Goal: Check status: Check status

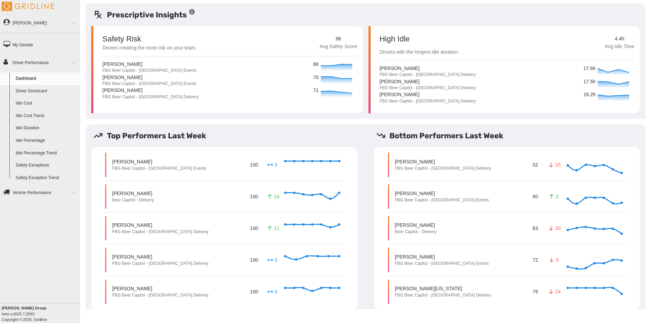
click at [44, 91] on link "Driver Scorecard" at bounding box center [47, 91] width 68 height 13
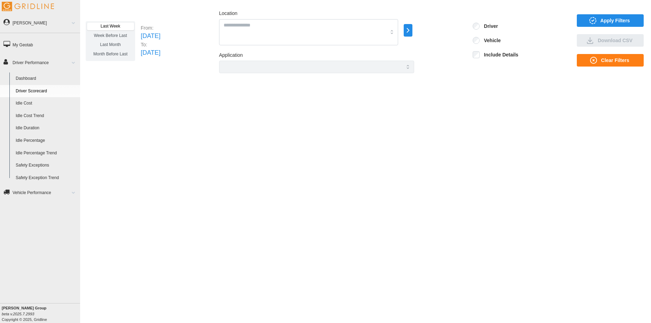
drag, startPoint x: 328, startPoint y: 143, endPoint x: 304, endPoint y: 137, distance: 24.4
click at [325, 142] on div "Last Week Week Before Last Last Month Month Before Last From: Sun Oct 05 2025 T…" at bounding box center [365, 156] width 571 height 306
click at [117, 44] on span "Last Month" at bounding box center [110, 44] width 21 height 5
click at [612, 21] on span "Apply Filters" at bounding box center [616, 21] width 30 height 12
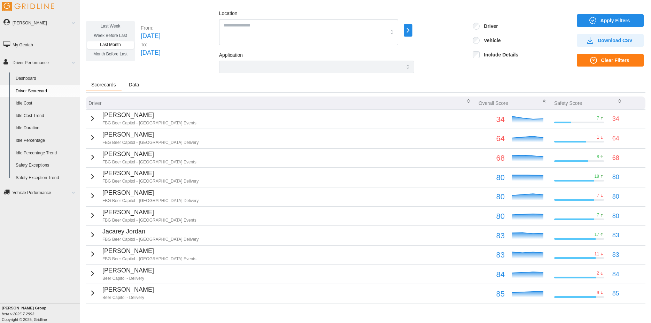
click at [90, 138] on icon "button" at bounding box center [93, 137] width 8 height 8
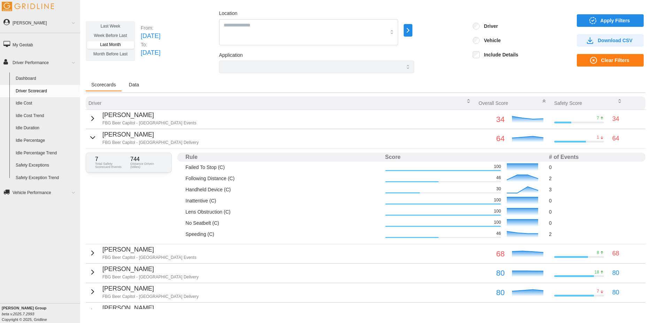
click at [117, 55] on span "Month Before Last" at bounding box center [110, 54] width 34 height 5
click at [621, 20] on span "Apply Filters" at bounding box center [616, 21] width 30 height 12
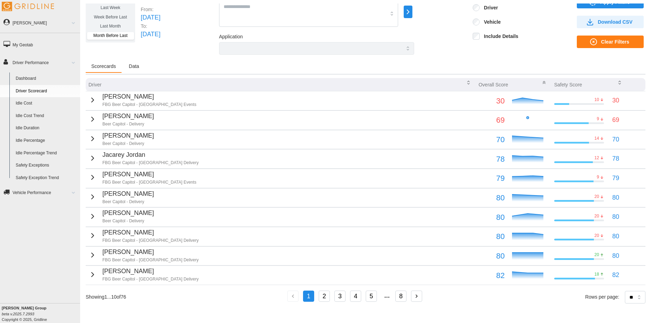
scroll to position [18, 0]
click at [322, 296] on button "2" at bounding box center [324, 296] width 11 height 11
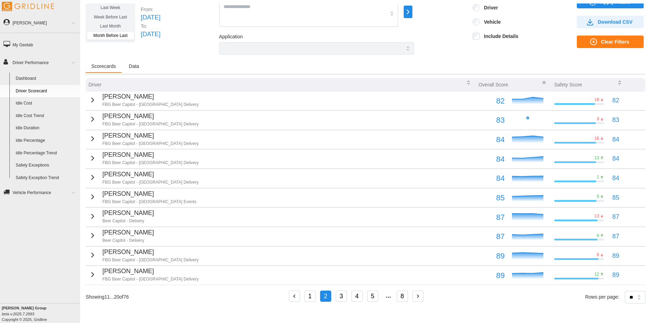
click at [91, 160] on icon "button" at bounding box center [93, 158] width 8 height 8
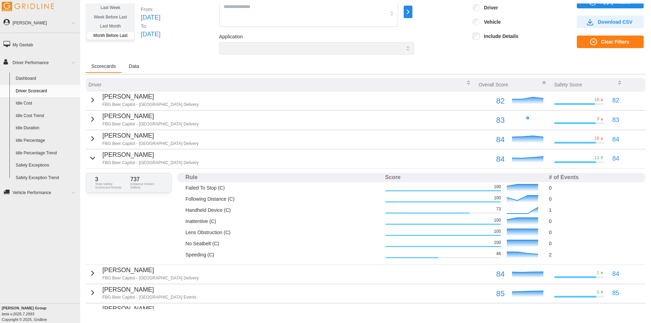
click at [161, 18] on p "Fri Aug 01 2025" at bounding box center [151, 18] width 20 height 10
click at [92, 160] on icon "button" at bounding box center [93, 158] width 8 height 8
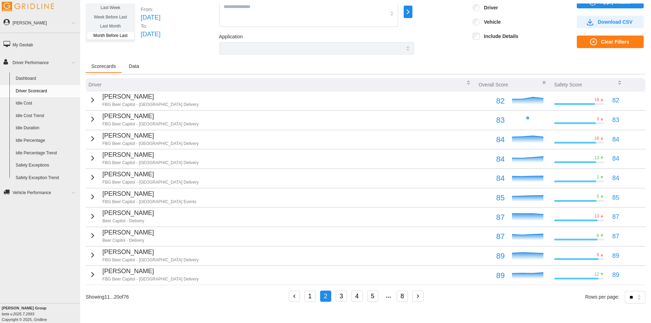
scroll to position [0, 0]
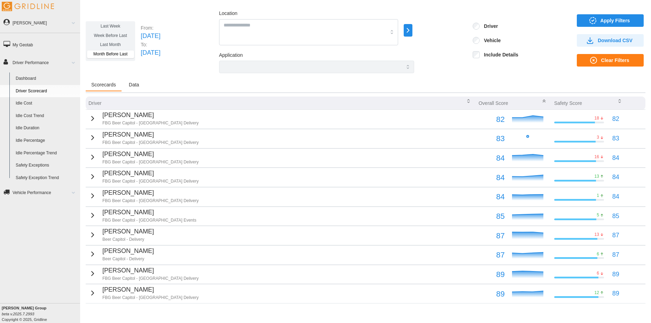
click at [160, 51] on p "Sun Aug 31 2025" at bounding box center [151, 53] width 20 height 10
click at [160, 52] on p "Sun Aug 31 2025" at bounding box center [151, 53] width 20 height 10
click at [158, 55] on p "Sun Aug 31 2025" at bounding box center [151, 53] width 20 height 10
click at [160, 54] on p "Sun Aug 31 2025" at bounding box center [151, 53] width 20 height 10
drag, startPoint x: 168, startPoint y: 53, endPoint x: 177, endPoint y: 53, distance: 9.1
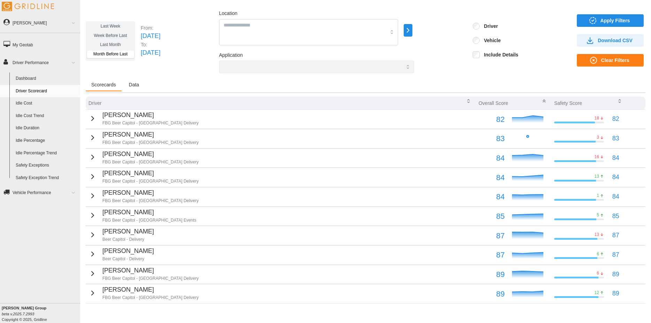
click at [161, 51] on p "Sun Aug 31 2025" at bounding box center [151, 53] width 20 height 10
click at [161, 54] on p "Sun Aug 31 2025" at bounding box center [151, 53] width 20 height 10
drag, startPoint x: 187, startPoint y: 50, endPoint x: 142, endPoint y: 51, distance: 44.6
click at [142, 51] on p "Sun Aug 31 2025" at bounding box center [151, 53] width 20 height 10
drag, startPoint x: 176, startPoint y: 86, endPoint x: 177, endPoint y: 81, distance: 5.4
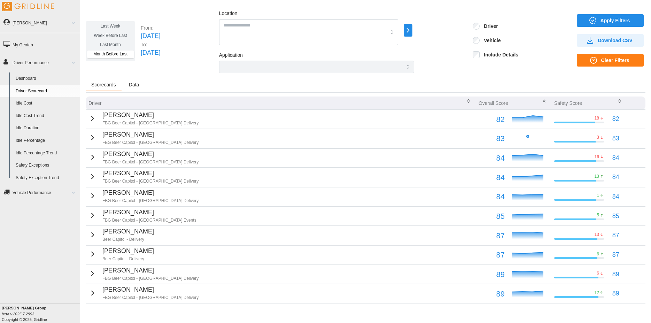
click at [177, 84] on div "Scorecards Data" at bounding box center [366, 86] width 560 height 14
click at [36, 43] on link "My Geotab" at bounding box center [40, 45] width 80 height 16
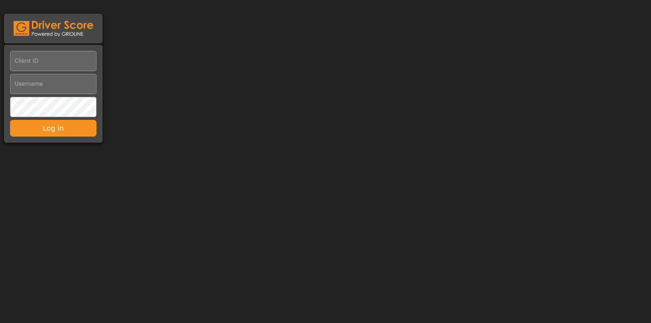
click at [169, 130] on body "Client ID Username Password Log in" at bounding box center [325, 72] width 651 height 145
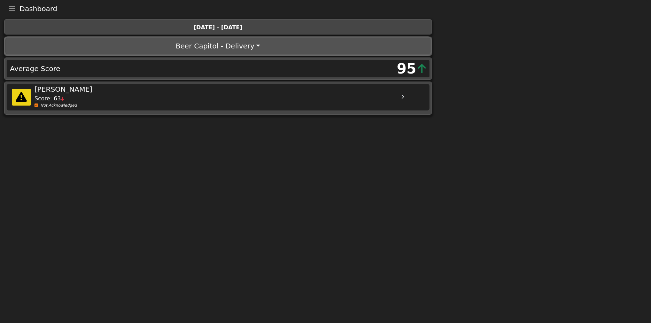
click at [255, 41] on button "Beer Capitol - Delivery" at bounding box center [218, 46] width 426 height 17
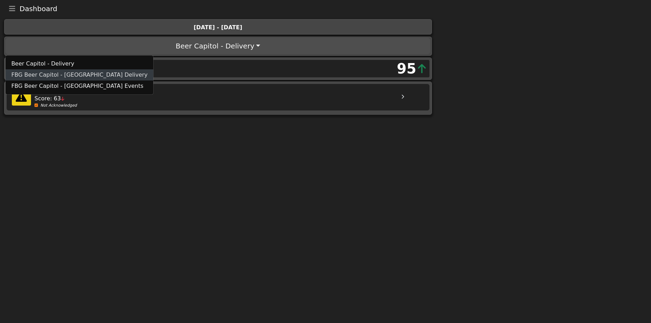
click at [70, 76] on link "FBG Beer Capitol - [GEOGRAPHIC_DATA] Delivery" at bounding box center [79, 74] width 147 height 11
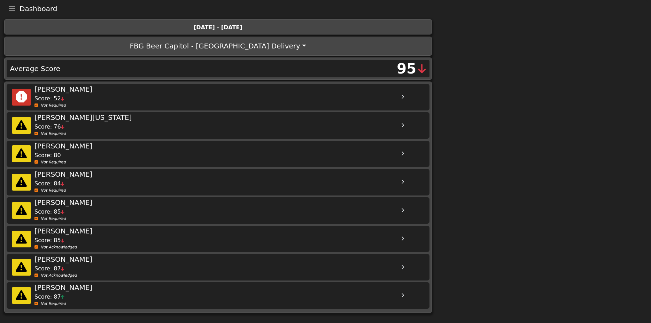
click at [403, 95] on icon at bounding box center [402, 97] width 3 height 5
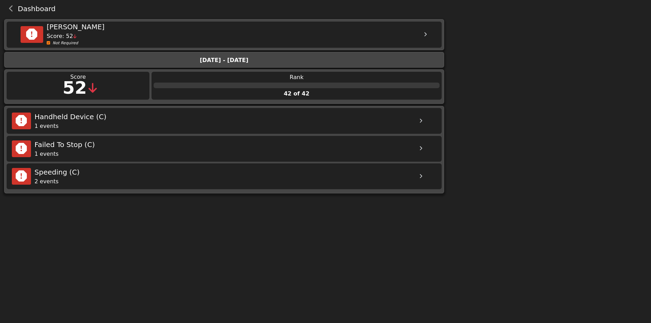
click at [427, 36] on icon at bounding box center [425, 34] width 3 height 5
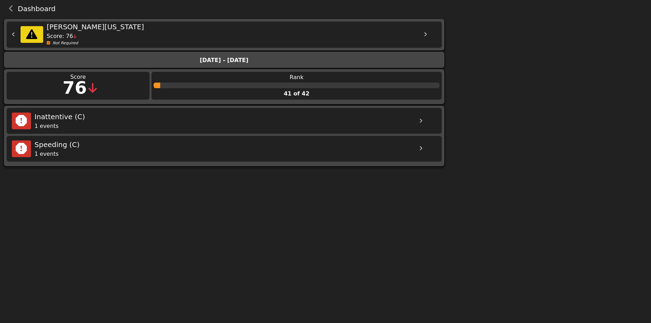
click at [13, 35] on icon at bounding box center [13, 34] width 3 height 5
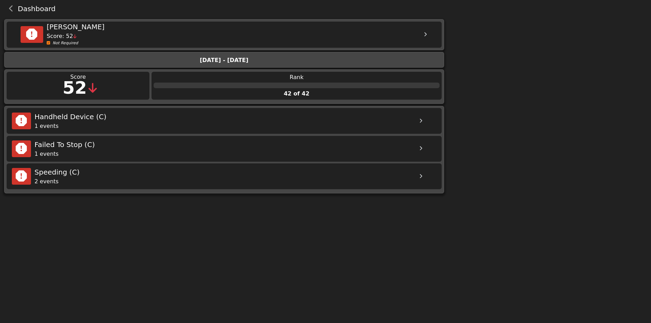
click at [426, 32] on div at bounding box center [425, 34] width 17 height 17
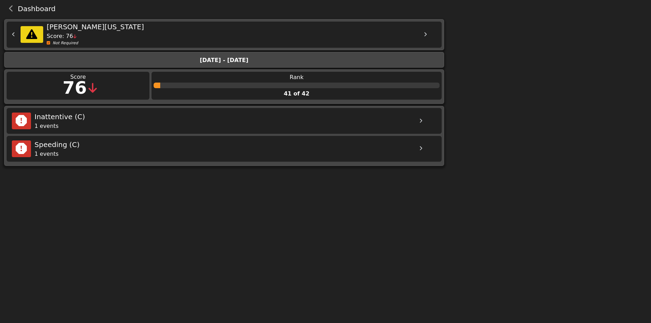
click at [12, 34] on div at bounding box center [14, 34] width 14 height 5
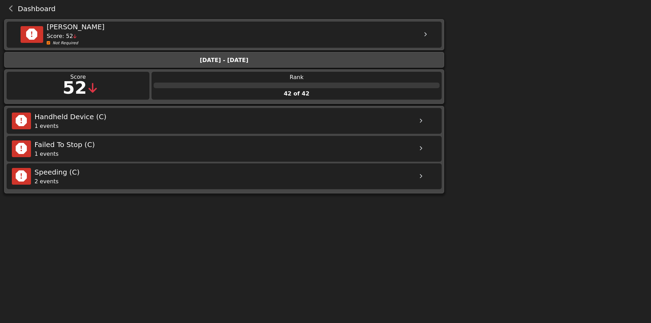
click at [355, 87] on div at bounding box center [297, 86] width 286 height 6
click at [421, 121] on icon at bounding box center [421, 121] width 3 height 5
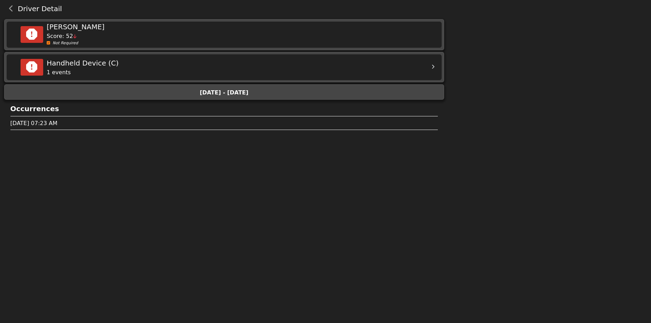
click at [421, 121] on div "October 07, 2025 at 07:23 AM" at bounding box center [224, 123] width 428 height 8
click at [254, 135] on html "Driver Detail Menu Home Missed Acknowledgments Sign Out Josh Peterson Score: 52…" at bounding box center [325, 67] width 651 height 135
click at [8, 7] on button "back navigation" at bounding box center [11, 9] width 13 height 10
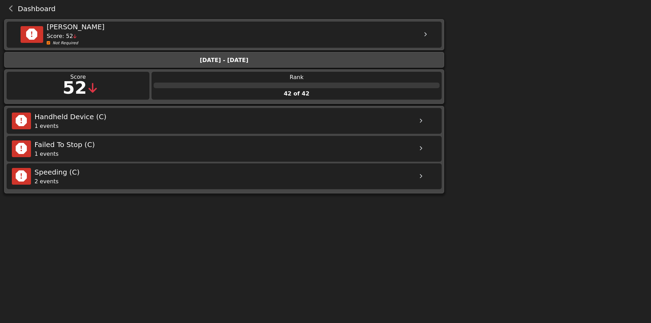
click at [53, 88] on div "52" at bounding box center [78, 88] width 143 height 26
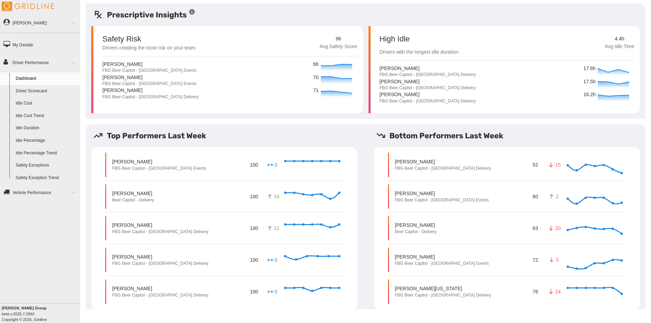
click at [429, 164] on p "[PERSON_NAME]" at bounding box center [443, 161] width 96 height 7
click at [449, 170] on p "FBG Beer Capitol - [GEOGRAPHIC_DATA] Delivery" at bounding box center [443, 169] width 96 height 6
click at [40, 63] on link "Driver Performance" at bounding box center [40, 62] width 80 height 16
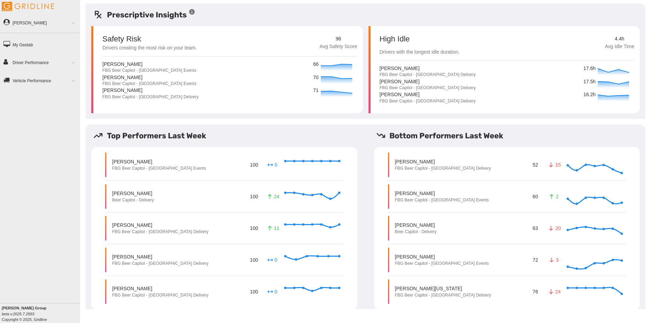
click at [40, 63] on link "Driver Performance" at bounding box center [40, 62] width 80 height 16
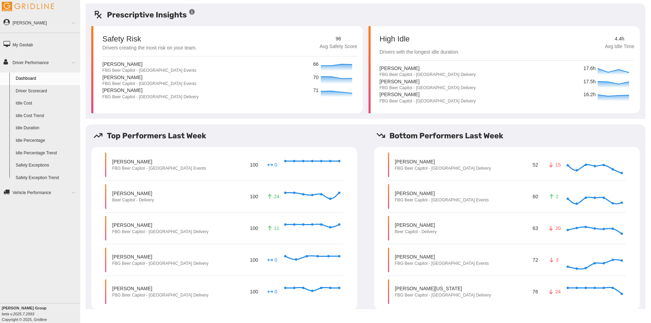
click at [37, 91] on link "Driver Scorecard" at bounding box center [47, 91] width 68 height 13
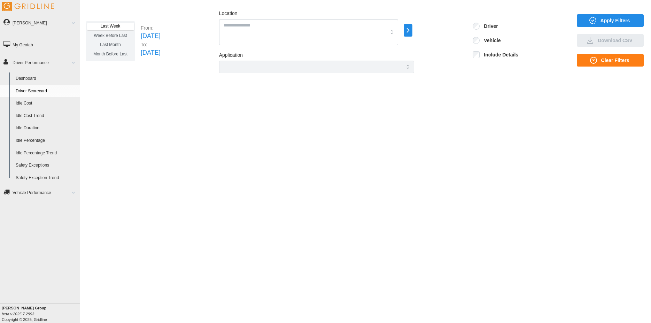
click at [97, 35] on span "Week Before Last" at bounding box center [110, 35] width 33 height 5
click at [100, 45] on span "Last Month" at bounding box center [110, 44] width 21 height 5
click at [108, 25] on span "Last Week" at bounding box center [111, 26] width 20 height 5
drag, startPoint x: 186, startPoint y: 37, endPoint x: 172, endPoint y: 35, distance: 14.0
click at [161, 35] on p "Sun Oct 05 2025" at bounding box center [151, 36] width 20 height 10
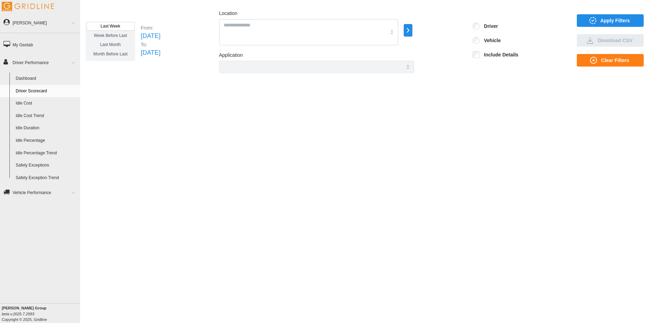
drag, startPoint x: 193, startPoint y: 35, endPoint x: 135, endPoint y: 38, distance: 58.3
click at [135, 38] on div "Last Week Week Before Last Last Month Month Before Last From: Sun Oct 05 2025 T…" at bounding box center [366, 41] width 560 height 64
click at [168, 87] on div "Last Week Week Before Last Last Month Month Before Last From: Sun Oct 05 2025 T…" at bounding box center [365, 156] width 571 height 306
click at [593, 59] on icon "button" at bounding box center [594, 60] width 8 height 8
click at [399, 33] on div at bounding box center [308, 32] width 179 height 26
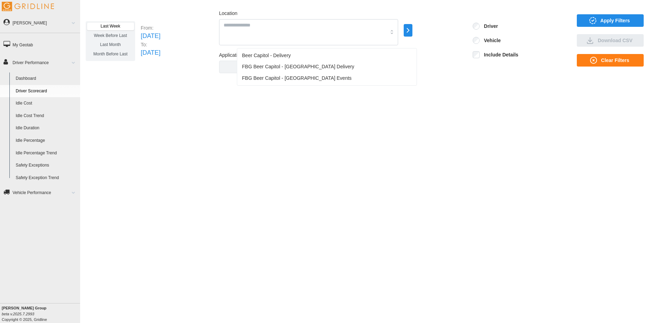
click at [301, 118] on div "Last Week Week Before Last Last Month Month Before Last From: Sun Oct 05 2025 T…" at bounding box center [365, 156] width 571 height 306
click at [412, 34] on icon "button" at bounding box center [408, 30] width 8 height 8
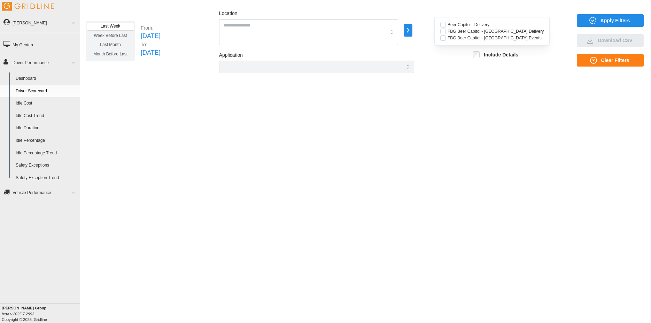
click at [412, 34] on icon "button" at bounding box center [408, 30] width 8 height 8
drag, startPoint x: 378, startPoint y: 95, endPoint x: 403, endPoint y: 70, distance: 35.5
click at [380, 91] on div "Last Week Week Before Last Last Month Month Before Last From: Sun Oct 05 2025 T…" at bounding box center [365, 156] width 571 height 306
drag, startPoint x: 337, startPoint y: 92, endPoint x: 228, endPoint y: 99, distance: 109.3
click at [328, 94] on div "Last Week Week Before Last Last Month Month Before Last From: Sun Oct 05 2025 T…" at bounding box center [365, 156] width 571 height 306
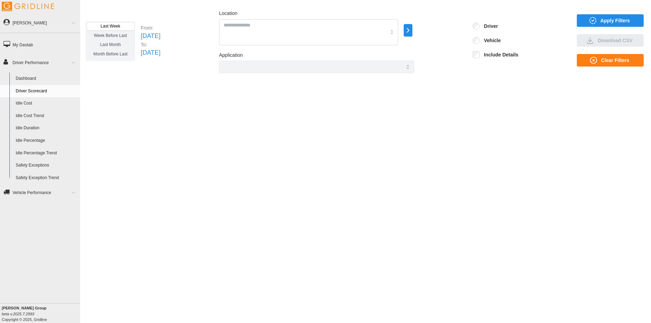
click at [42, 45] on link "My Geotab" at bounding box center [40, 45] width 80 height 16
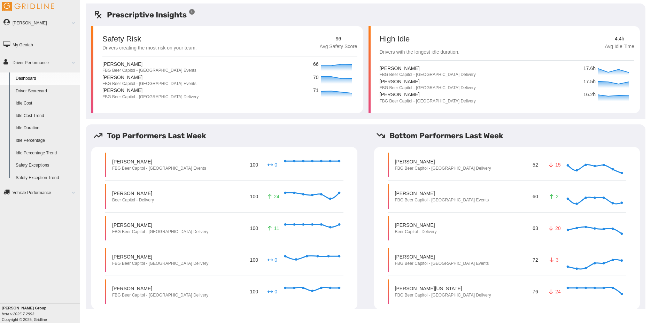
click at [33, 44] on link "My Geotab" at bounding box center [40, 45] width 80 height 16
